Goal: Communication & Community: Answer question/provide support

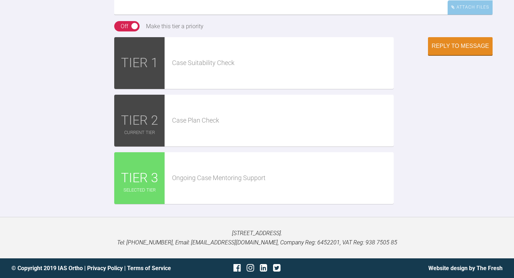
scroll to position [3849, 0]
click at [461, 14] on div "Attach Files" at bounding box center [470, 7] width 45 height 14
click at [197, 204] on div "Ongoing Case Mentoring Support" at bounding box center [279, 178] width 229 height 52
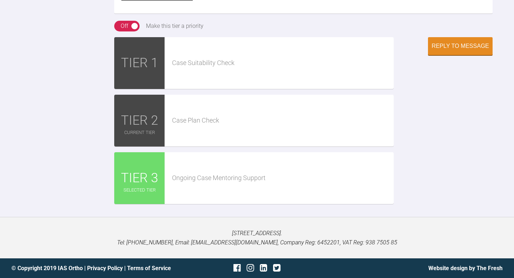
scroll to position [4450, 0]
click at [136, 188] on span "TIER 3" at bounding box center [139, 178] width 37 height 21
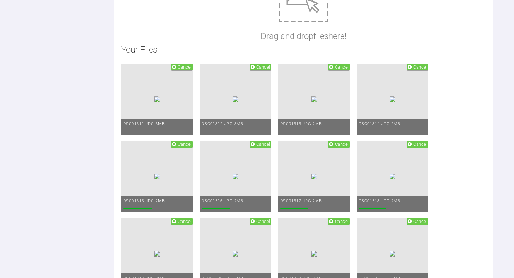
scroll to position [3755, 0]
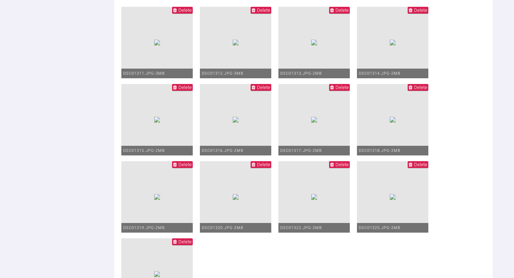
scroll to position [3852, 0]
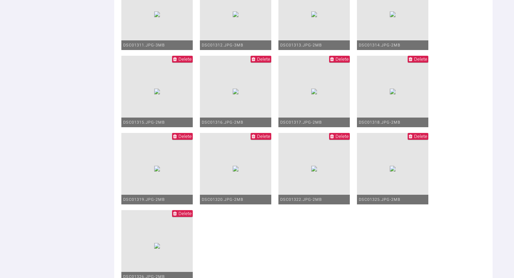
scroll to position [3885, 0]
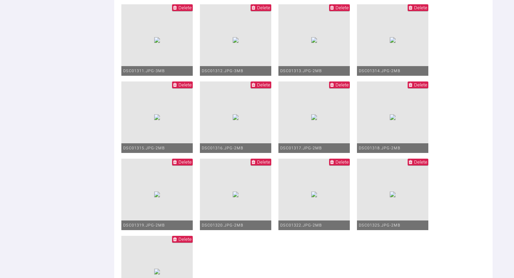
scroll to position [3852, 0]
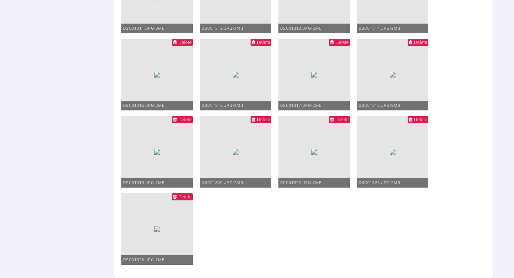
scroll to position [39, 0]
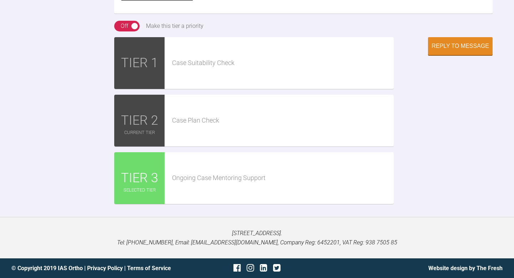
scroll to position [4467, 0]
type textarea "Hi Kelly, that's the first aligners now fitted, photos attached. Attachments we…"
click at [310, 167] on div "Ongoing Case Mentoring Support" at bounding box center [279, 178] width 229 height 52
click at [133, 167] on div "TIER 3" at bounding box center [139, 178] width 51 height 52
click at [474, 52] on button "Reply to Message" at bounding box center [460, 47] width 65 height 18
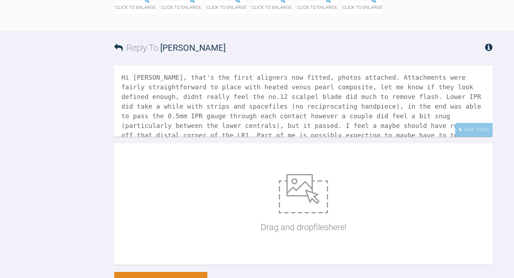
scroll to position [3855, 0]
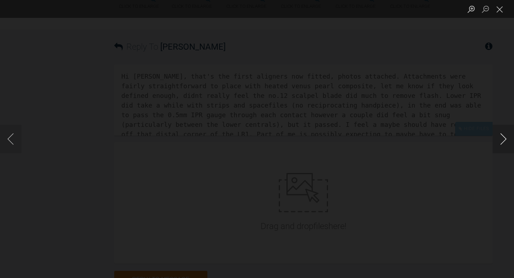
click at [508, 140] on button "Next image" at bounding box center [502, 139] width 21 height 29
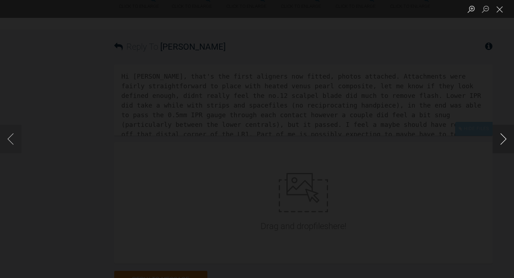
click at [508, 140] on button "Next image" at bounding box center [502, 139] width 21 height 29
click at [508, 141] on button "Next image" at bounding box center [502, 139] width 21 height 29
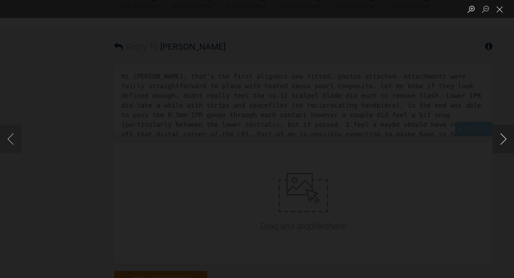
click at [508, 141] on button "Next image" at bounding box center [502, 139] width 21 height 29
click at [501, 15] on button "Close lightbox" at bounding box center [499, 9] width 14 height 12
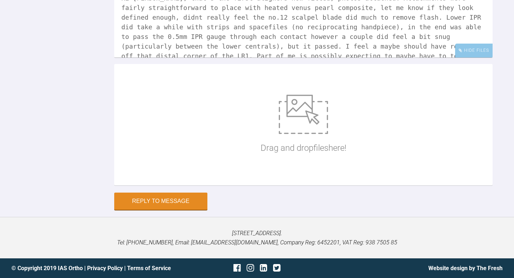
scroll to position [3725, 0]
